Goal: Task Accomplishment & Management: Use online tool/utility

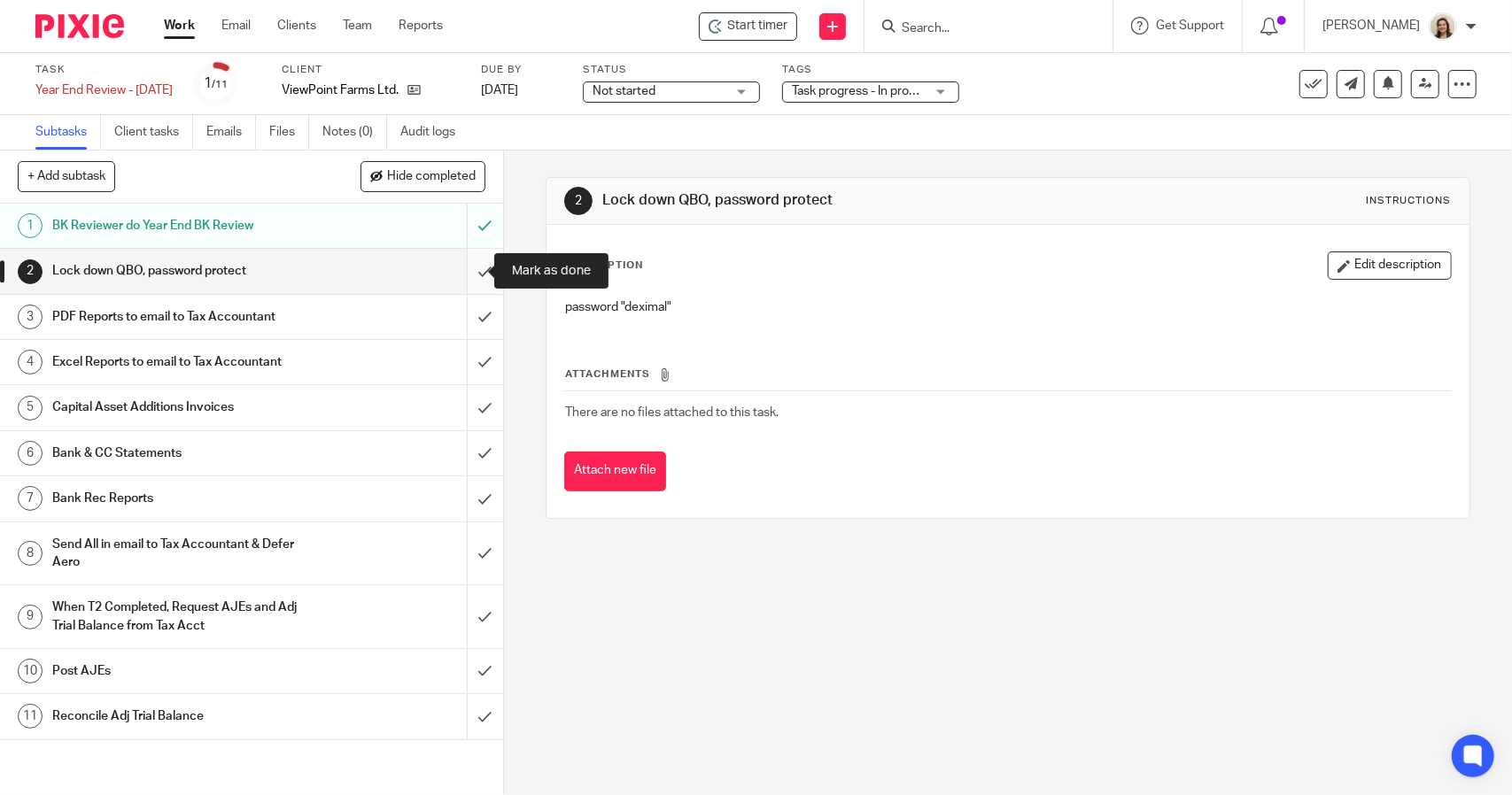
click at [469, 269] on input "submit" at bounding box center [251, 271] width 503 height 44
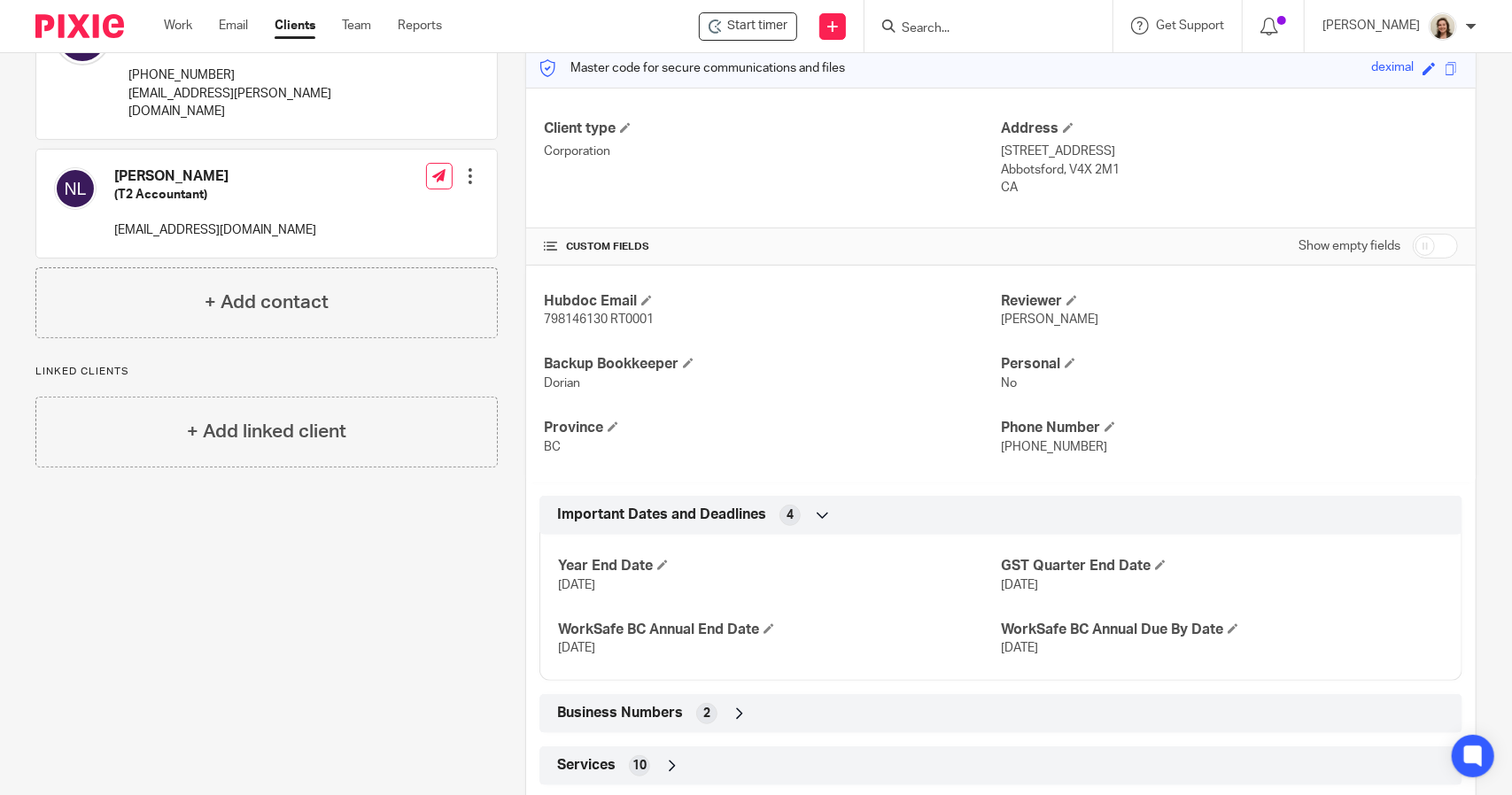
scroll to position [266, 0]
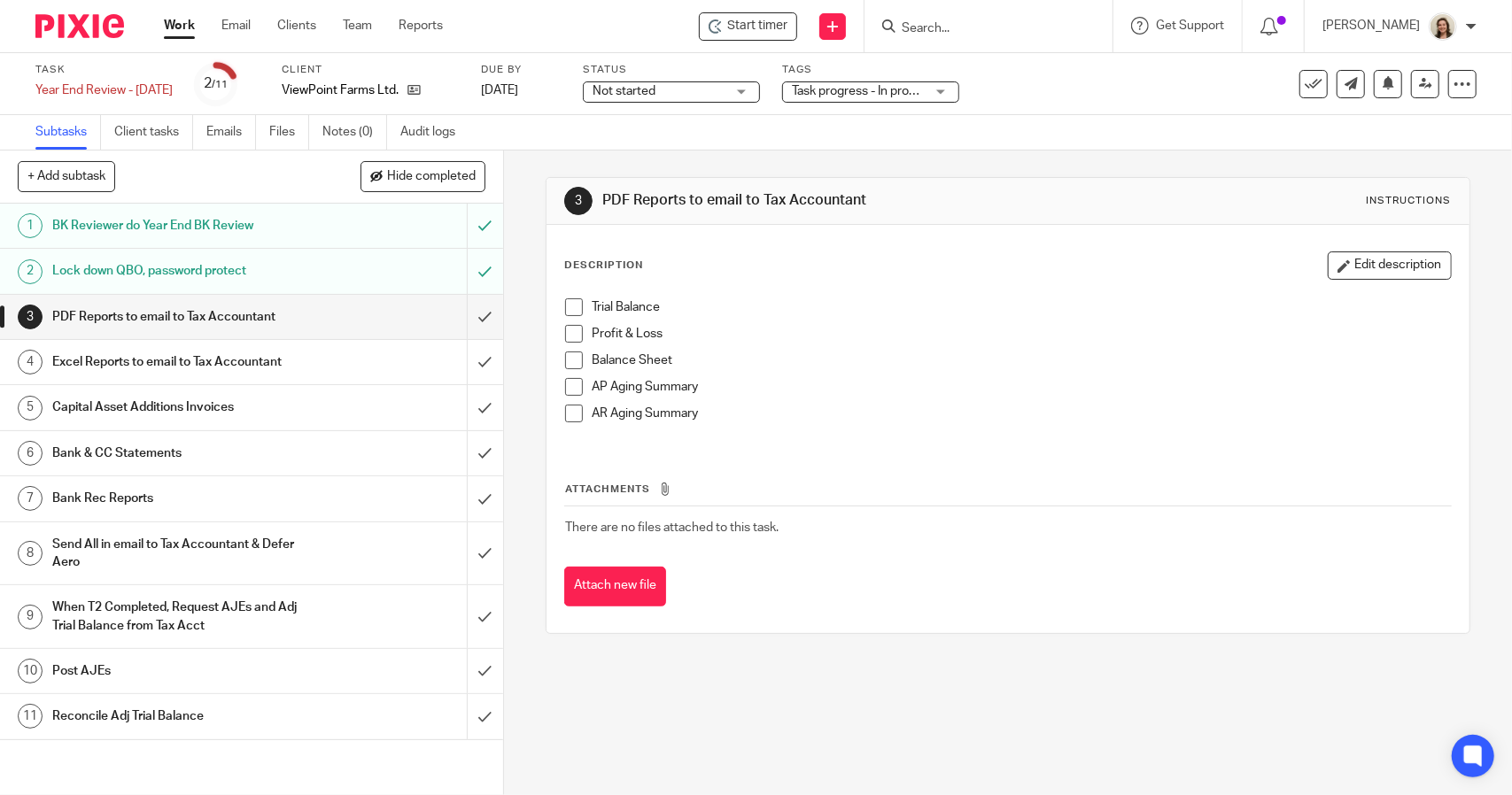
click at [568, 301] on span at bounding box center [574, 307] width 18 height 18
click at [567, 327] on span at bounding box center [574, 334] width 18 height 18
click at [565, 366] on span at bounding box center [574, 360] width 18 height 18
click at [567, 390] on span at bounding box center [574, 387] width 18 height 18
